Goal: Communication & Community: Ask a question

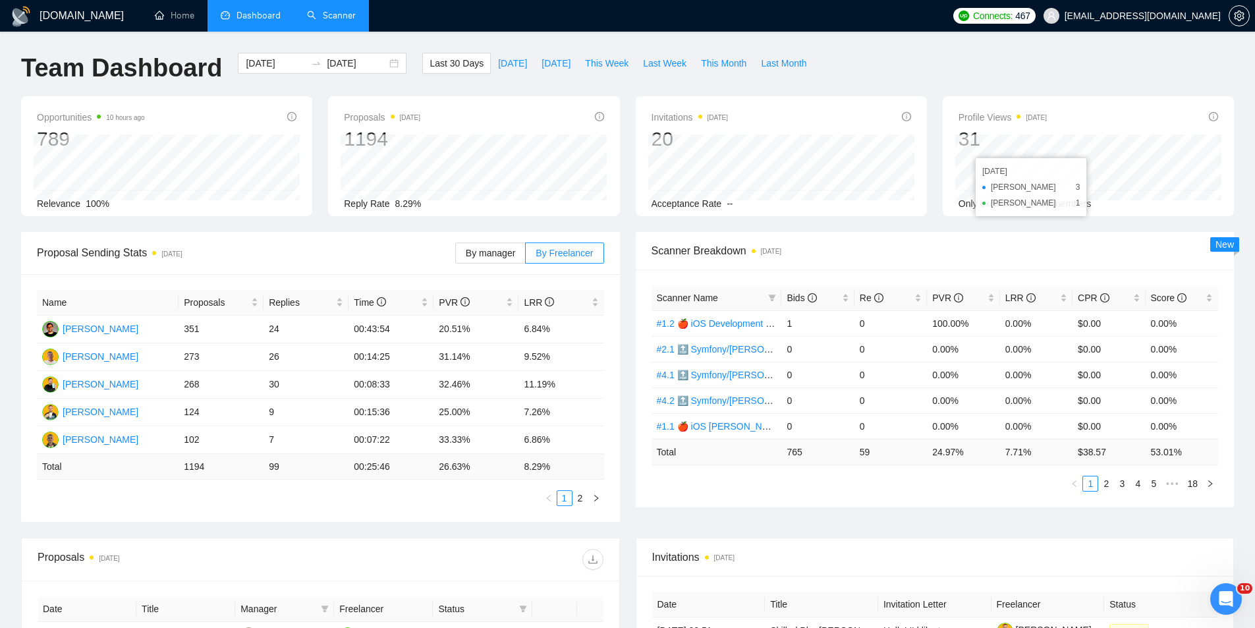
click at [344, 21] on link "Scanner" at bounding box center [331, 15] width 49 height 11
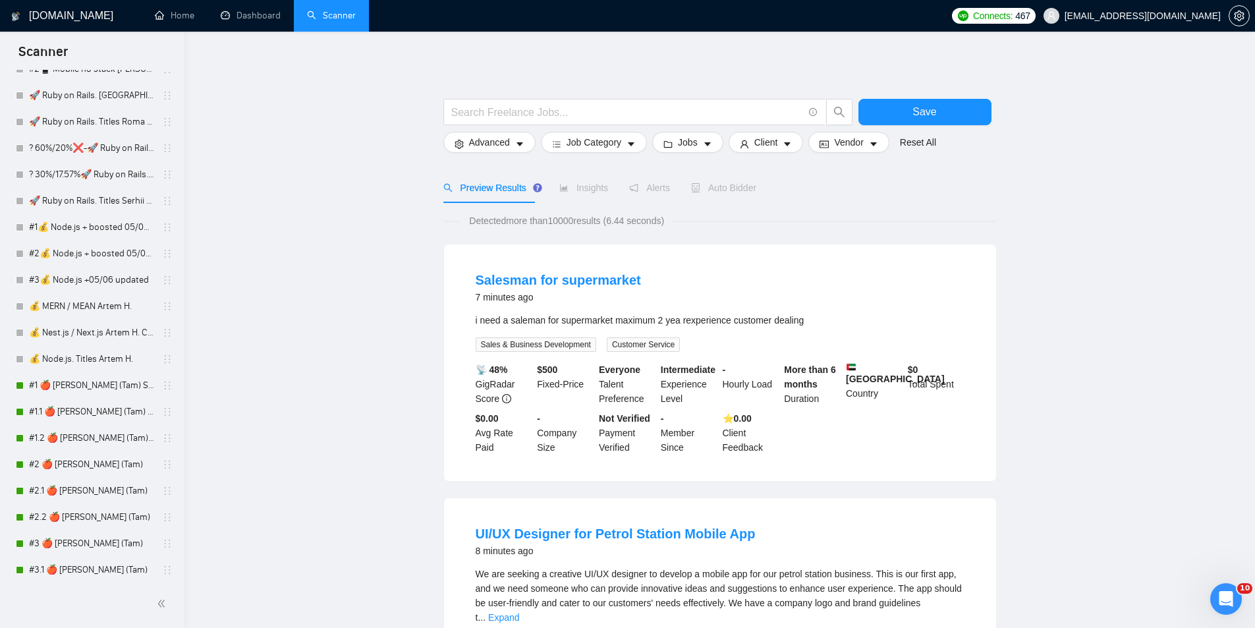
scroll to position [1515, 0]
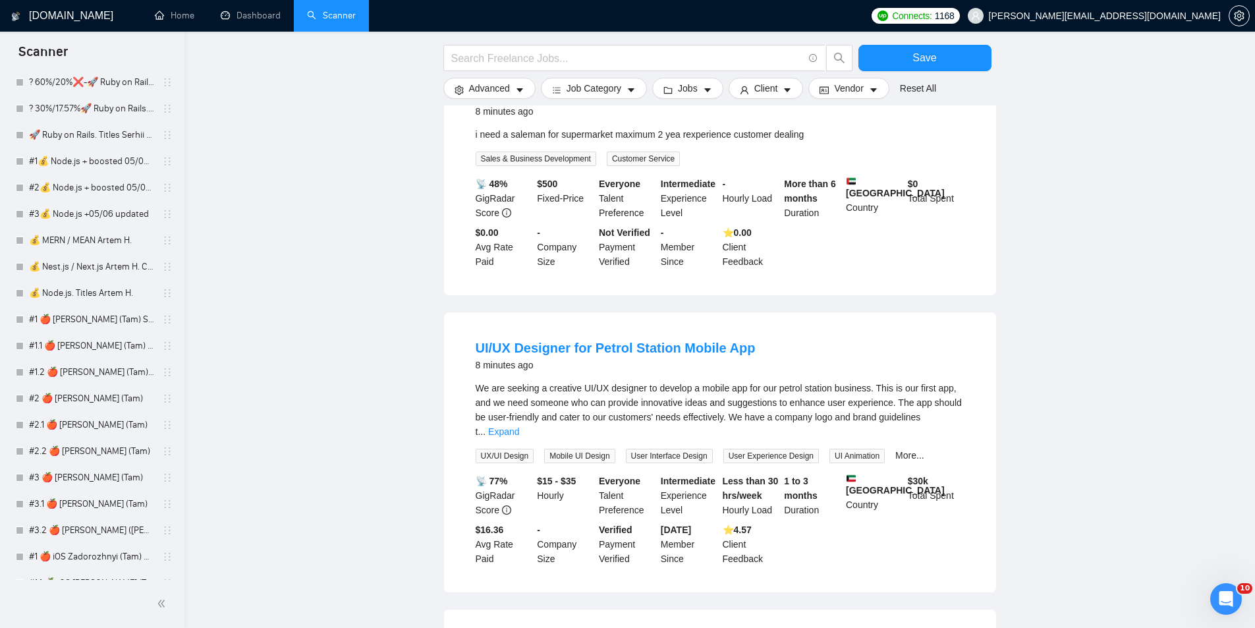
scroll to position [198, 0]
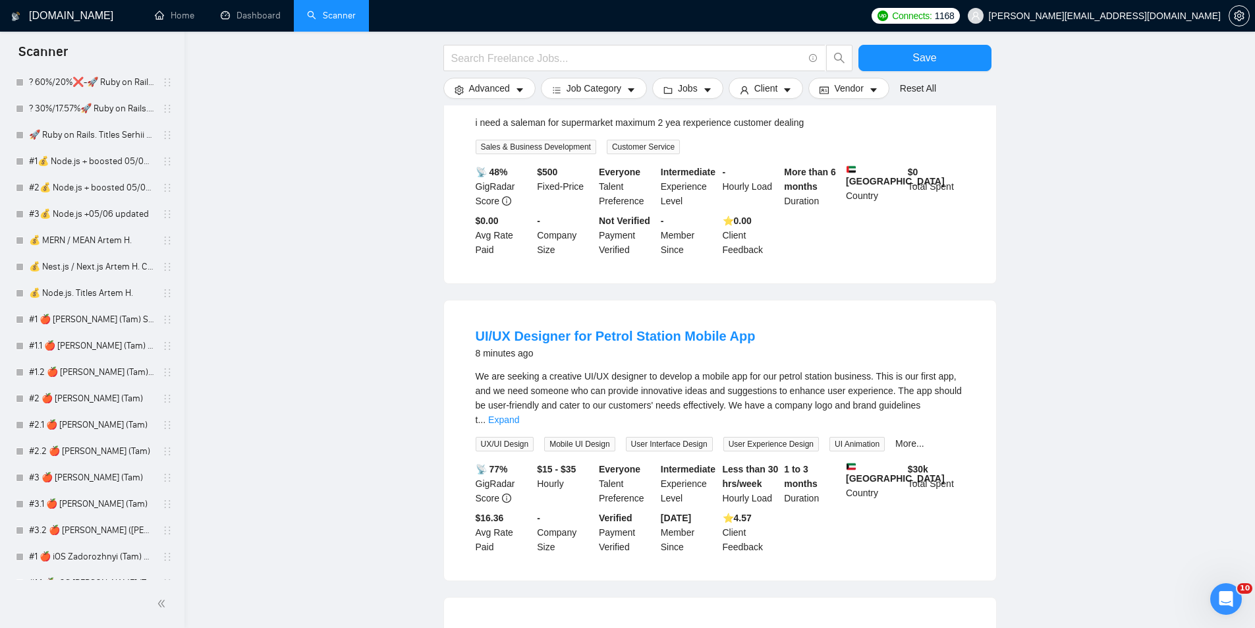
click at [1220, 603] on icon "Відкрити програму для спілкування Intercom" at bounding box center [1224, 597] width 22 height 22
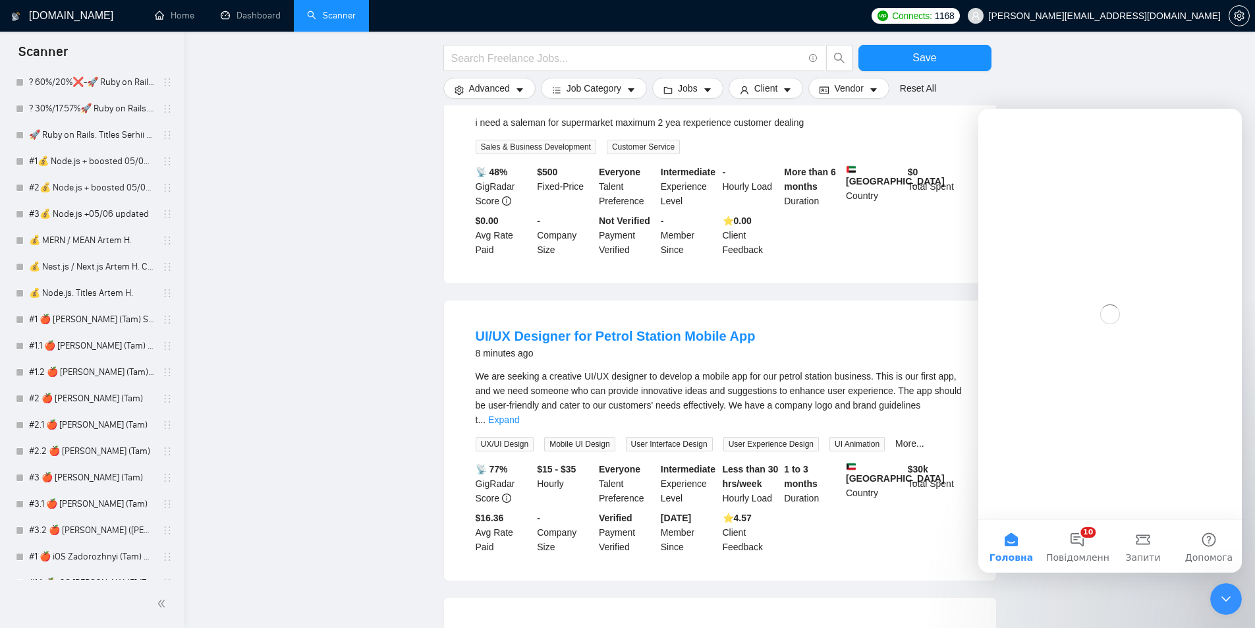
scroll to position [0, 0]
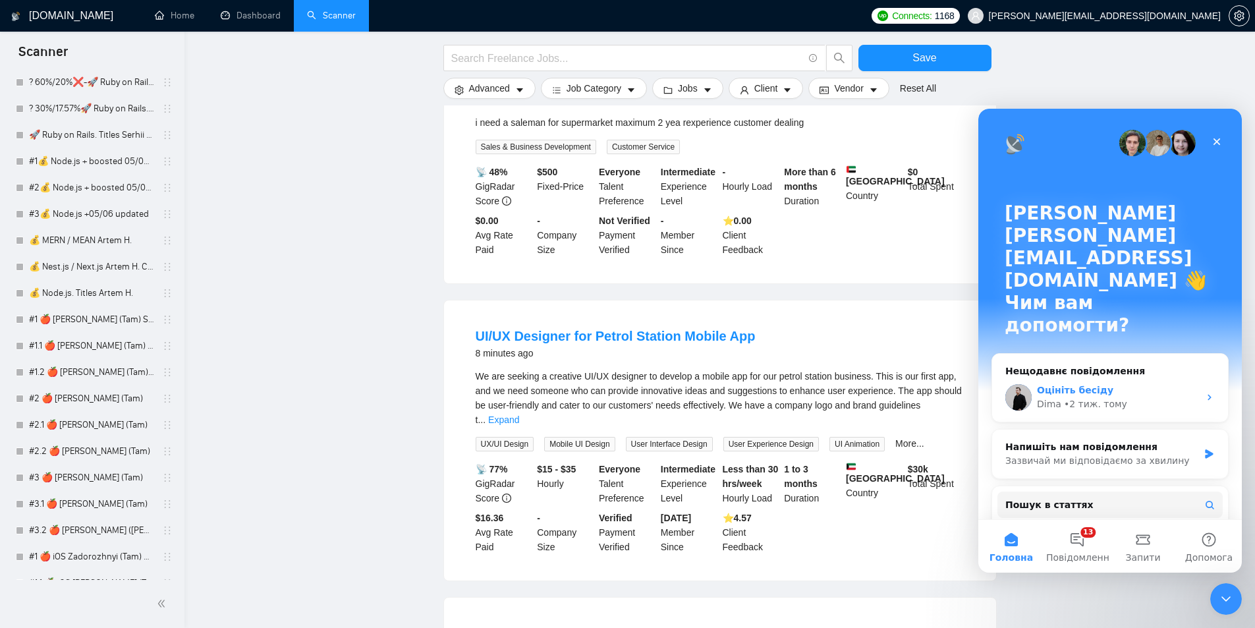
click at [1106, 383] on div "Оцініть бесіду" at bounding box center [1118, 390] width 162 height 14
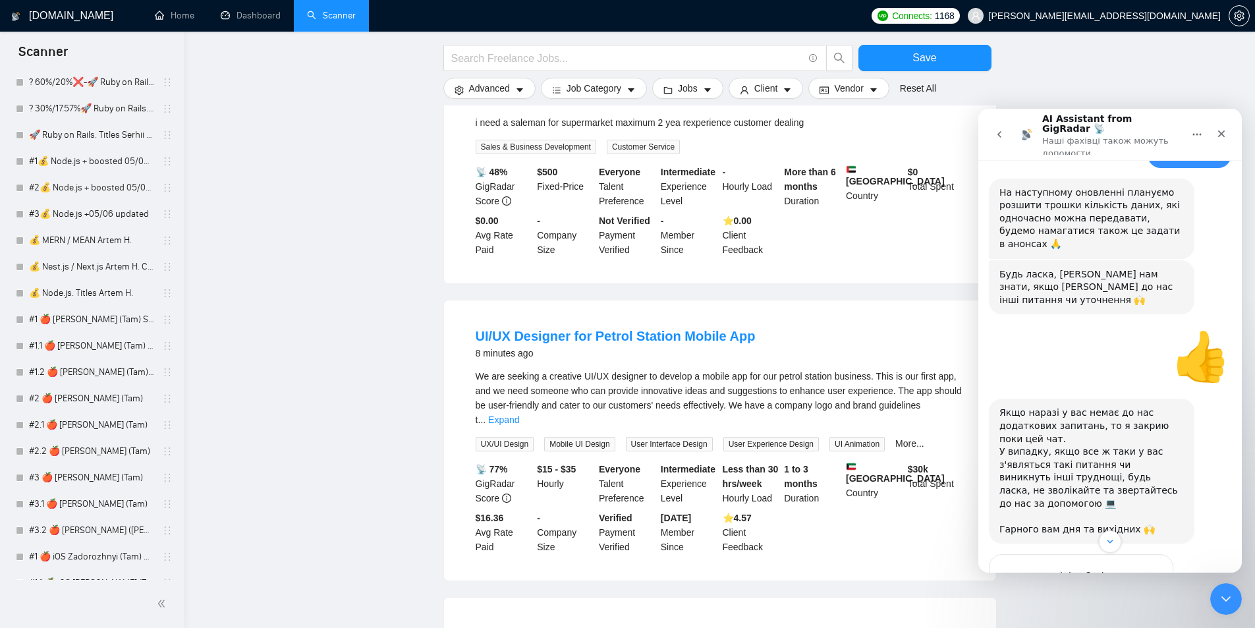
scroll to position [416, 0]
click at [1000, 129] on icon "go back" at bounding box center [999, 134] width 11 height 11
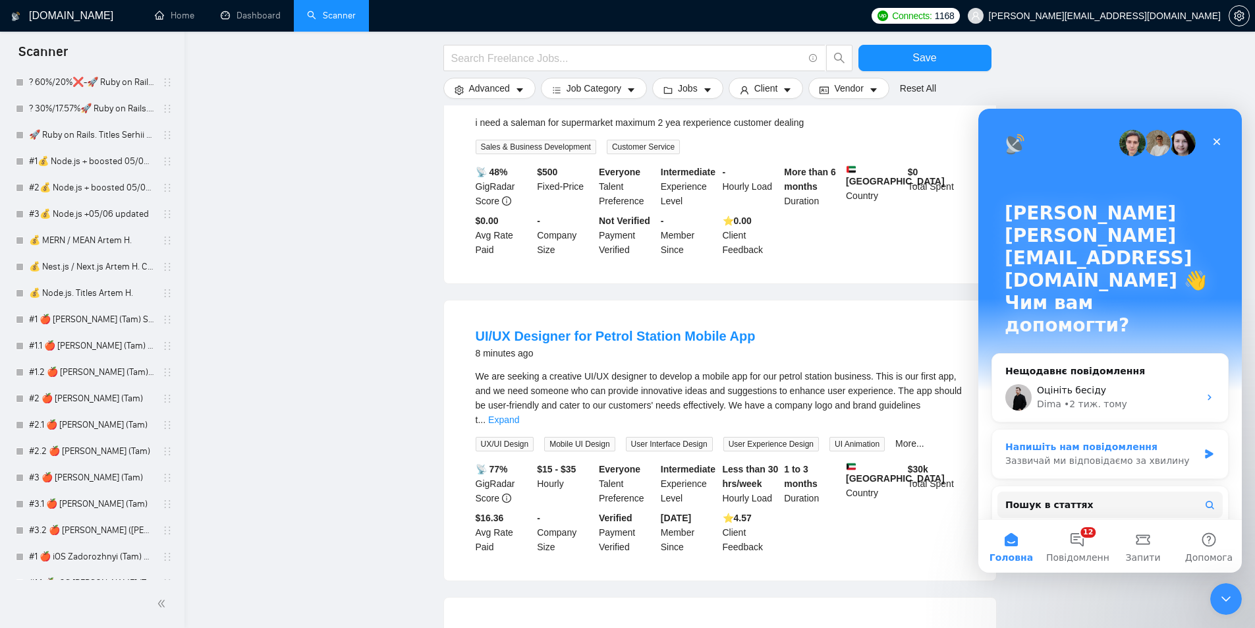
click at [1090, 440] on div "Напишіть нам повідомлення" at bounding box center [1101, 447] width 193 height 14
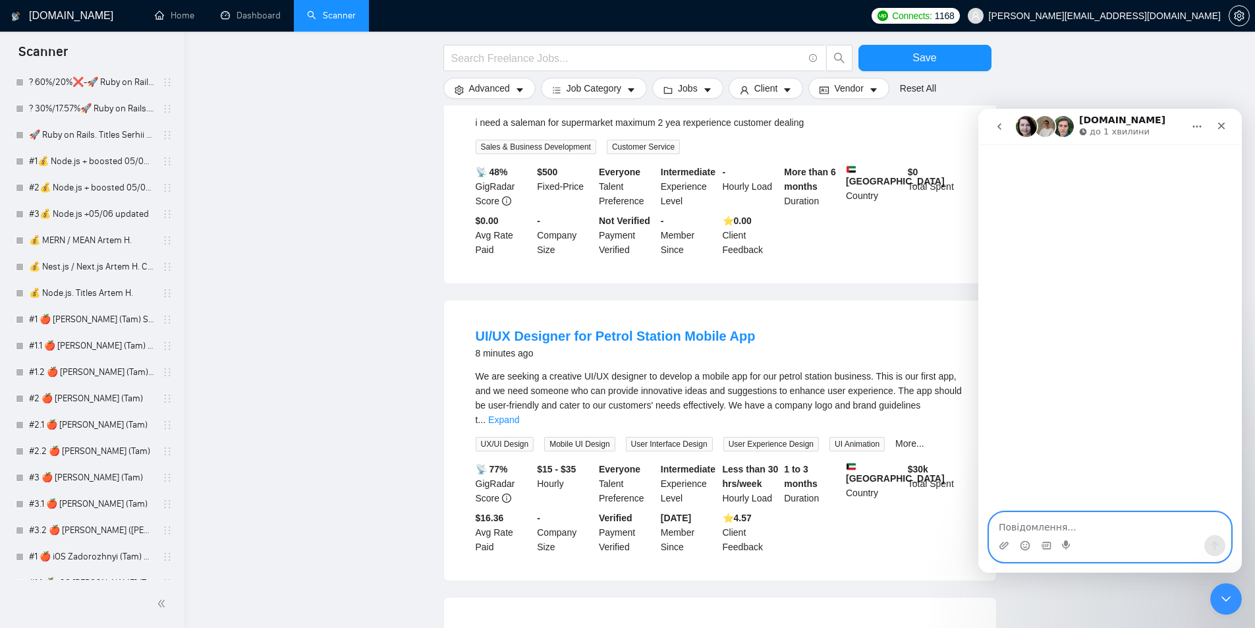
click at [1048, 525] on textarea "Повідомлення..." at bounding box center [1109, 523] width 241 height 22
click at [1041, 530] on textarea "ВІтаю!" at bounding box center [1109, 523] width 241 height 22
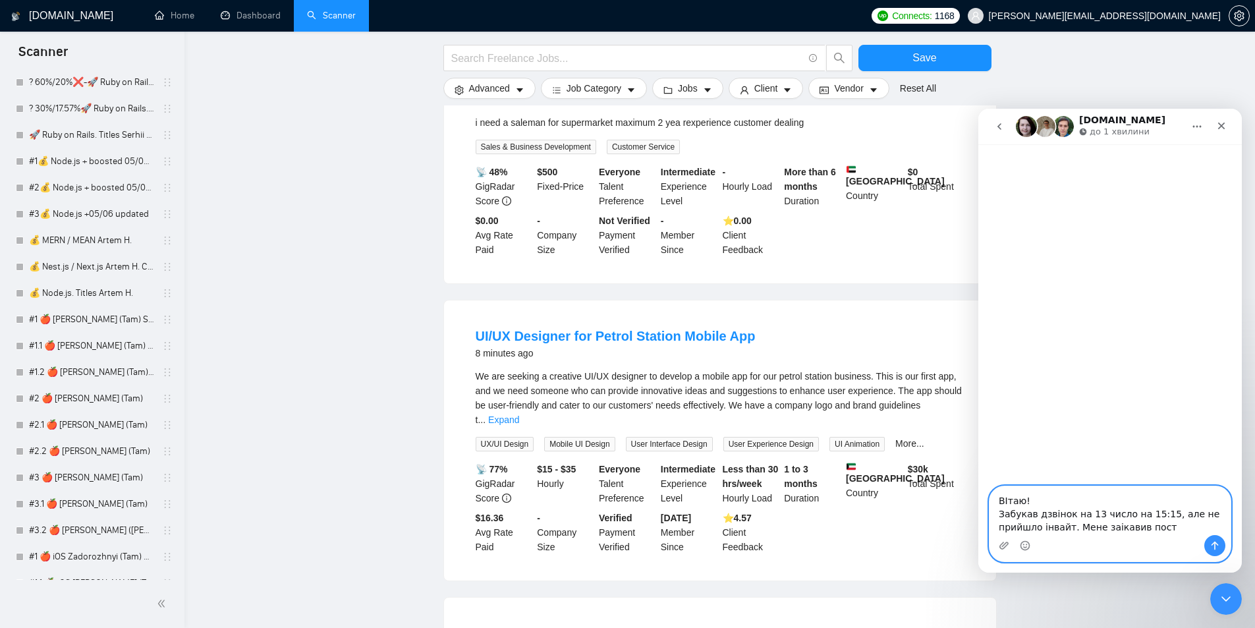
paste textarea "GigRadar CRM"
click at [1158, 527] on textarea "ВІтаю! Забукав дзвінок на 13 число на 15:15, але не прийшло інвайт. Мене заікав…" at bounding box center [1109, 504] width 241 height 62
click at [1069, 524] on textarea "ВІтаю! Забукав дзвінок на 13 число на 15:15, але не прийшло інвайт. Мене заікав…" at bounding box center [1109, 504] width 241 height 62
type textarea "ВІтаю! Забукав дзвінок на 13 число на 15:15, але не прийшло інвайт. Мене заікав…"
click at [1212, 542] on icon "Надіслати повідомлення…" at bounding box center [1214, 545] width 11 height 11
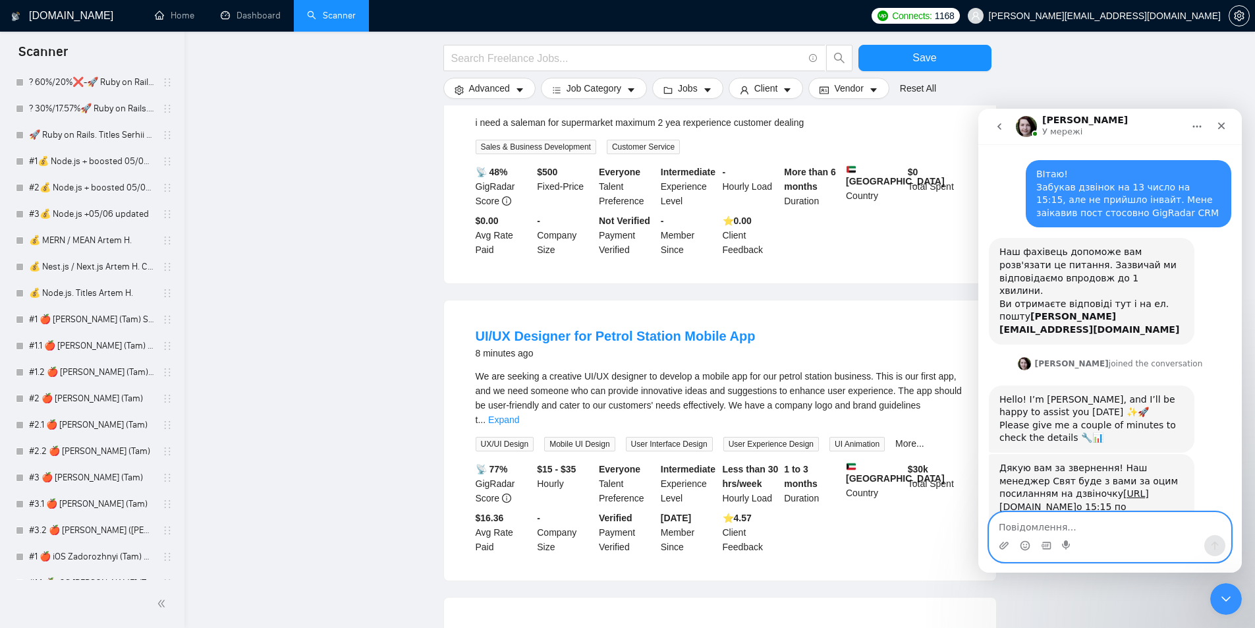
scroll to position [67, 0]
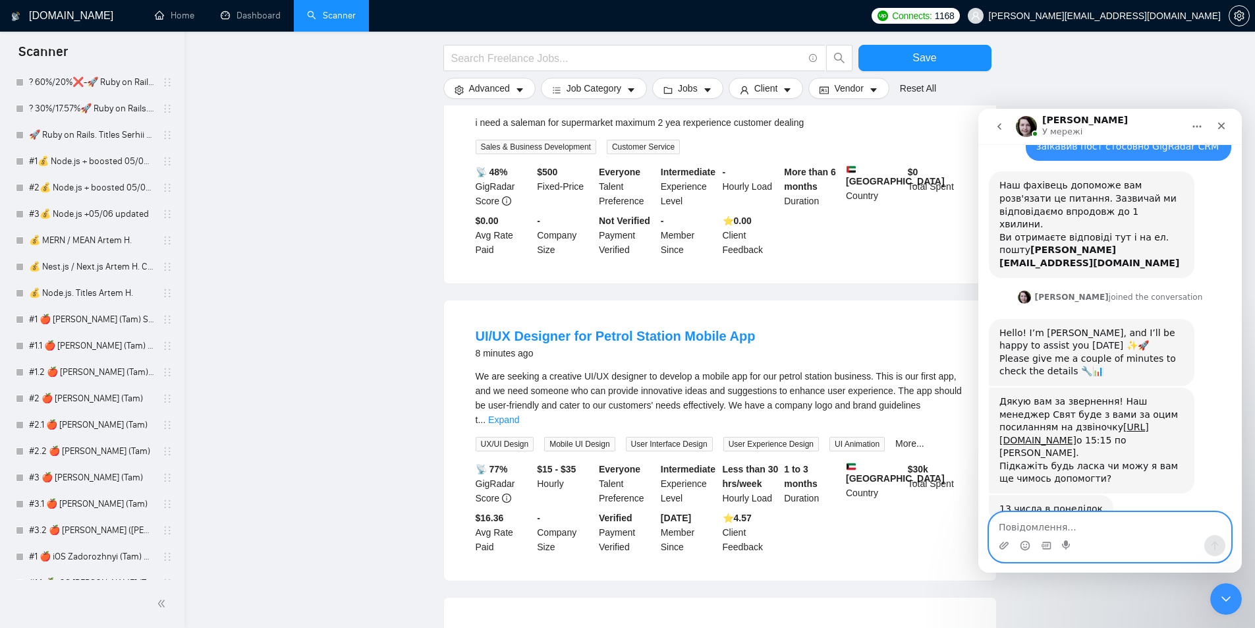
click at [1081, 527] on textarea "Повідомлення..." at bounding box center [1109, 523] width 241 height 22
type textarea "l"
type textarea "дякую"
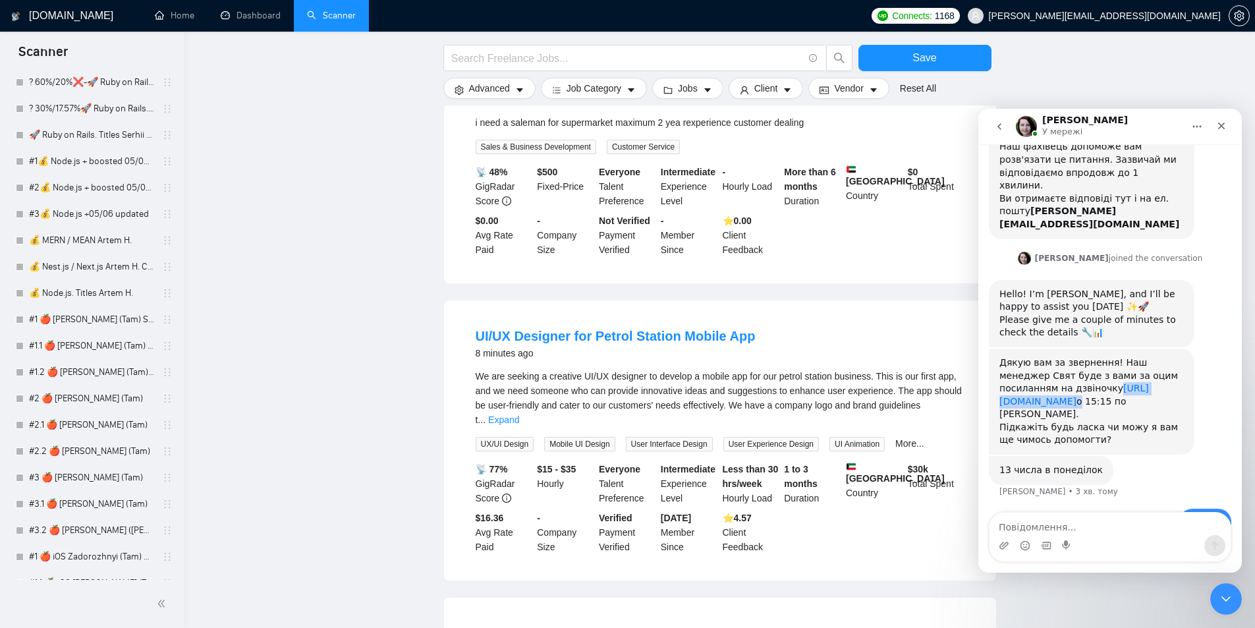
drag, startPoint x: 1039, startPoint y: 378, endPoint x: 1043, endPoint y: 366, distance: 12.7
click at [1043, 366] on div "Дякую вам за звернення! Наш менеджер Свят буде з вами за оцим посиланням на дзв…" at bounding box center [1091, 401] width 184 height 90
copy div "[URL][DOMAIN_NAME]"
